Goal: Find specific page/section: Find specific page/section

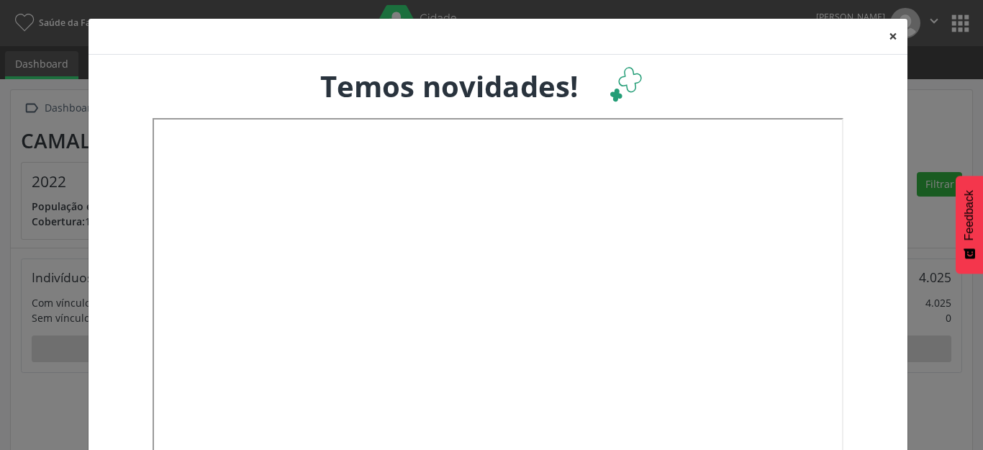
click at [889, 37] on button "×" at bounding box center [892, 36] width 29 height 35
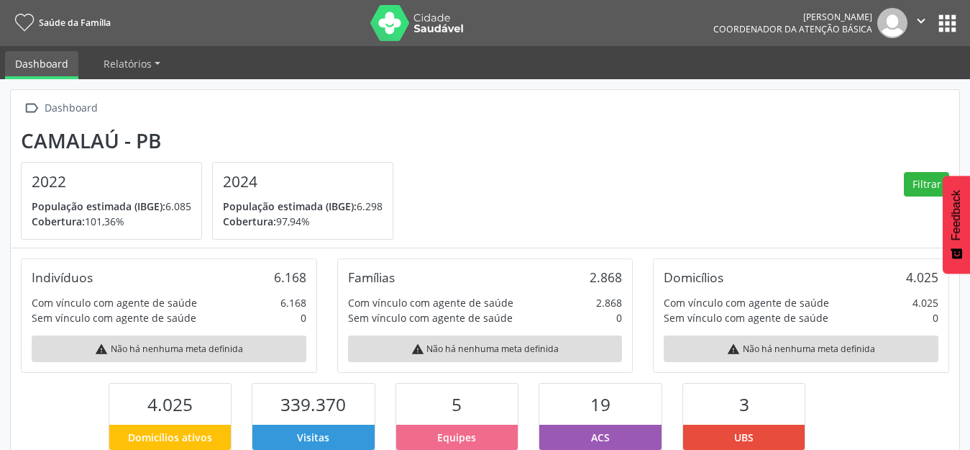
scroll to position [239, 316]
click at [951, 27] on button "apps" at bounding box center [947, 23] width 25 height 25
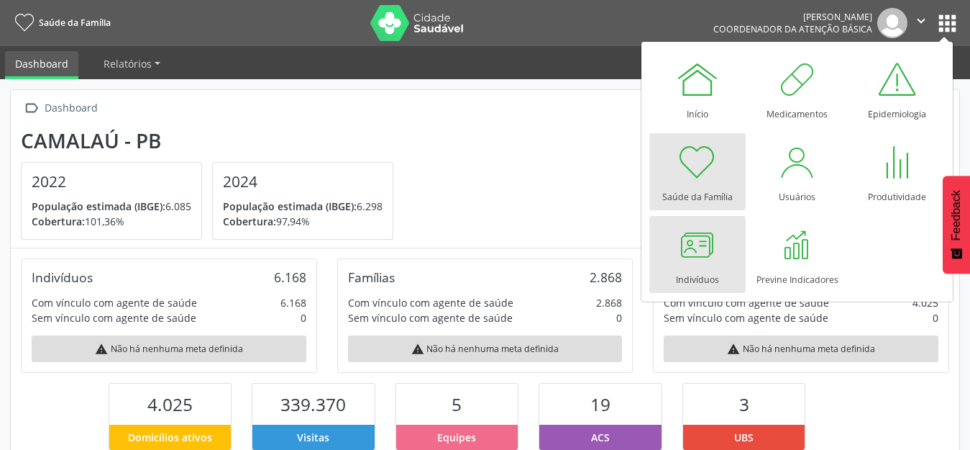
click at [704, 275] on div "Indivíduos" at bounding box center [697, 275] width 43 height 19
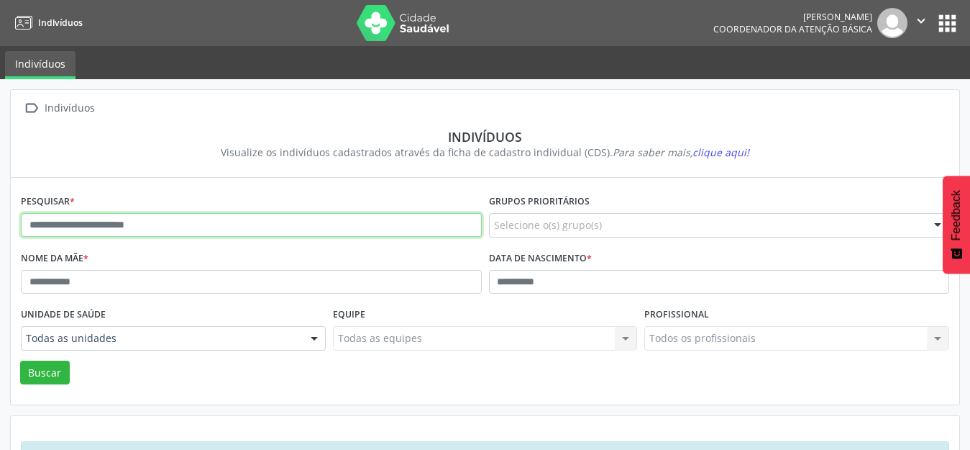
click at [74, 220] on input "text" at bounding box center [251, 225] width 461 height 24
type input "**********"
click at [20, 360] on button "Buscar" at bounding box center [45, 372] width 50 height 24
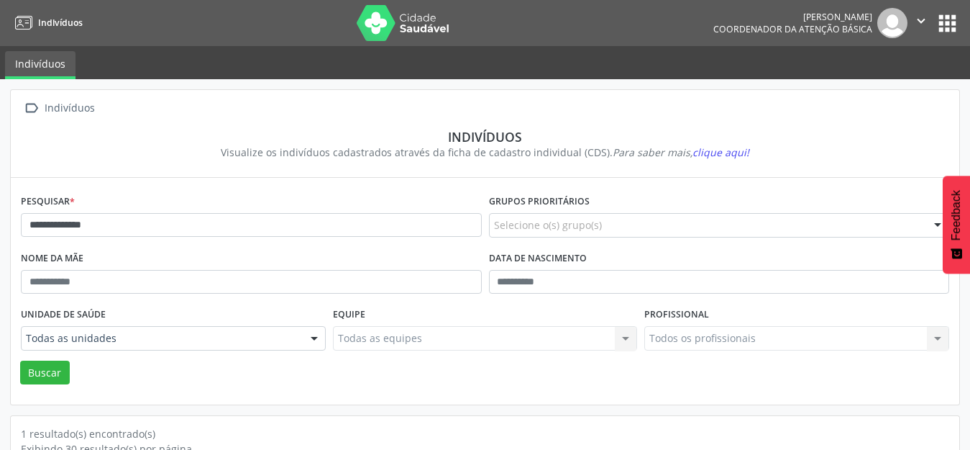
scroll to position [137, 0]
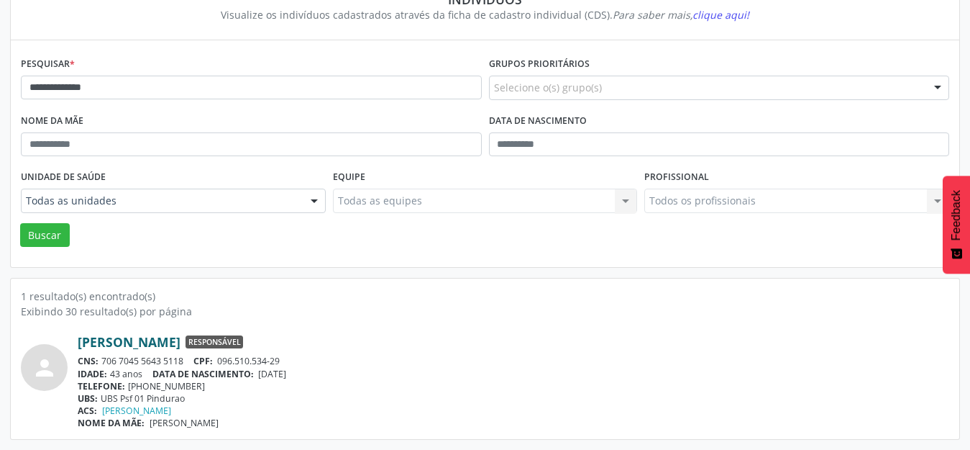
click at [162, 341] on link "Wilson Antônio da Silva" at bounding box center [129, 342] width 103 height 16
